Goal: Navigation & Orientation: Find specific page/section

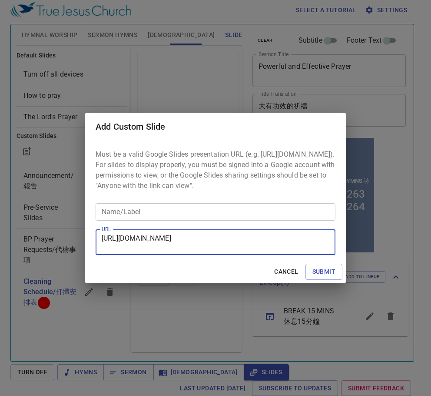
scroll to position [4, 0]
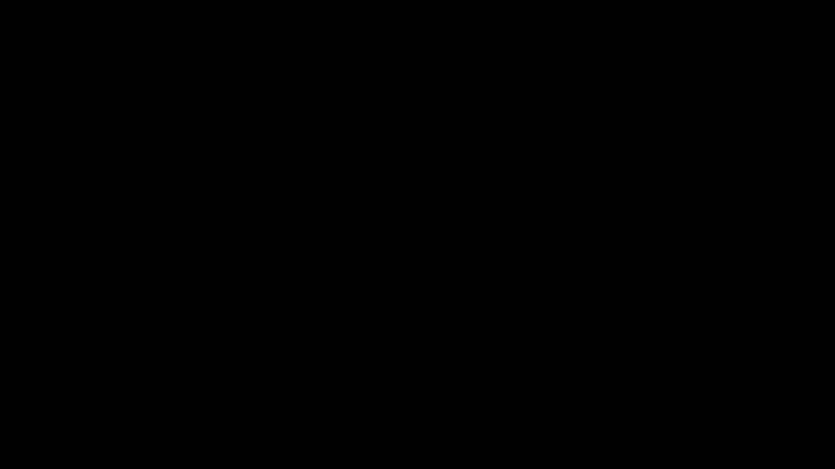
click at [55, 469] on div at bounding box center [417, 234] width 835 height 469
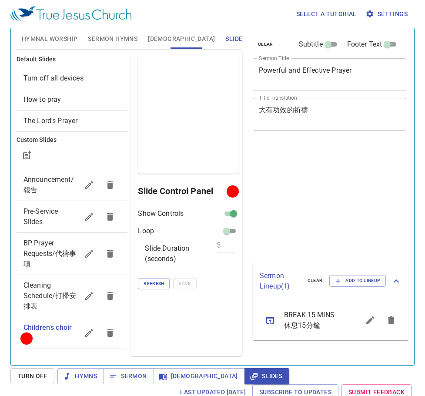
scroll to position [4, 0]
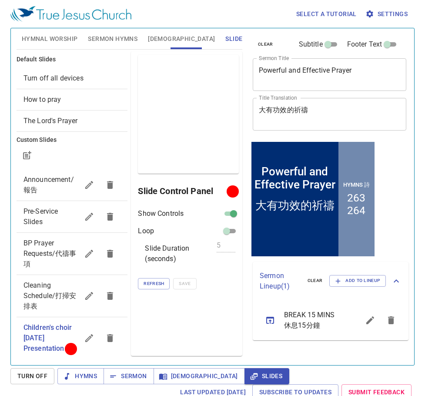
scroll to position [4, 0]
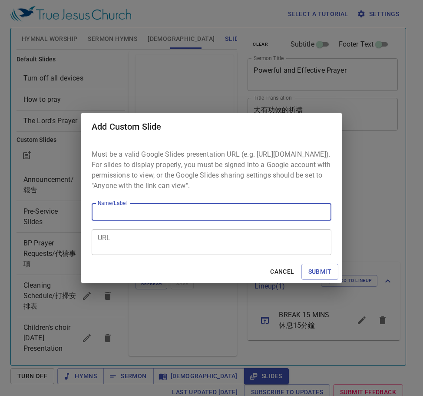
scroll to position [4, 0]
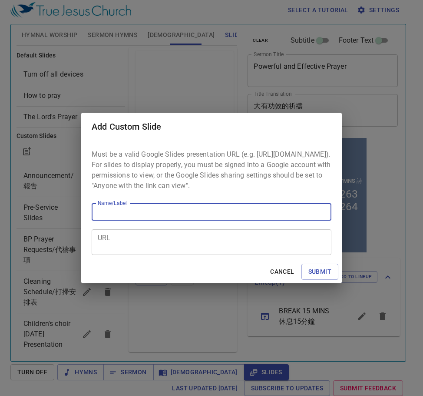
click at [119, 240] on textarea "URL" at bounding box center [212, 242] width 228 height 17
click at [122, 250] on textarea "URL" at bounding box center [212, 242] width 228 height 17
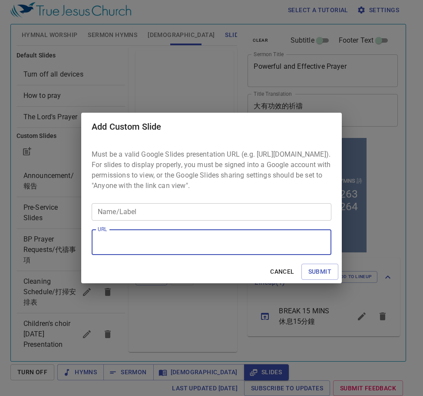
scroll to position [53, 0]
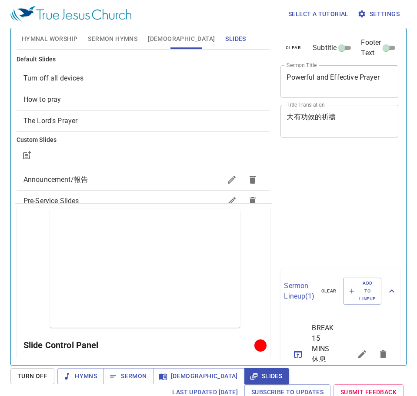
scroll to position [4, 0]
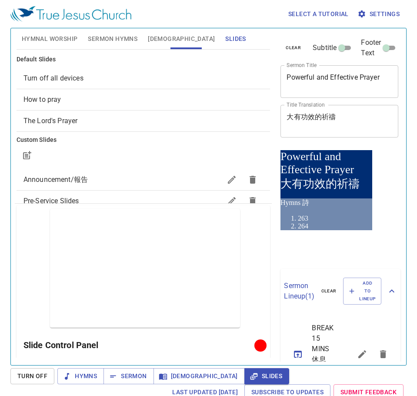
scroll to position [4, 0]
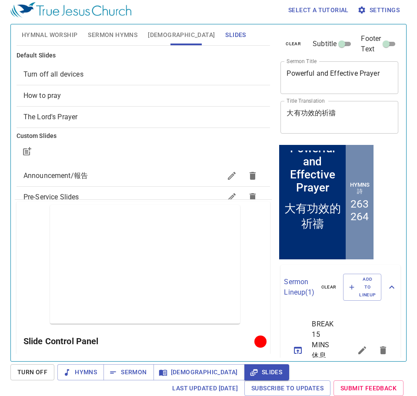
scroll to position [116, 0]
